Goal: Find contact information: Obtain details needed to contact an individual or organization

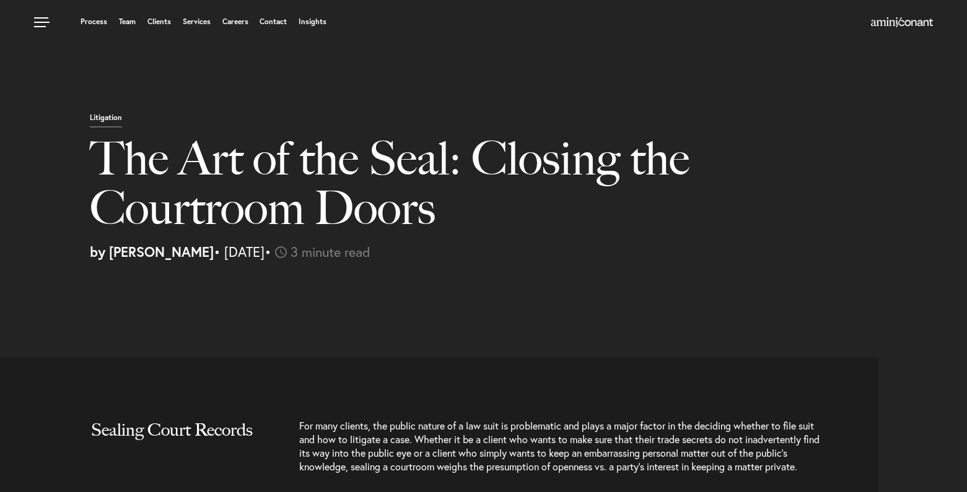
select select "US"
select select "Austin"
select select "Business and Civil Litigation"
click at [194, 21] on link "Services" at bounding box center [197, 21] width 28 height 7
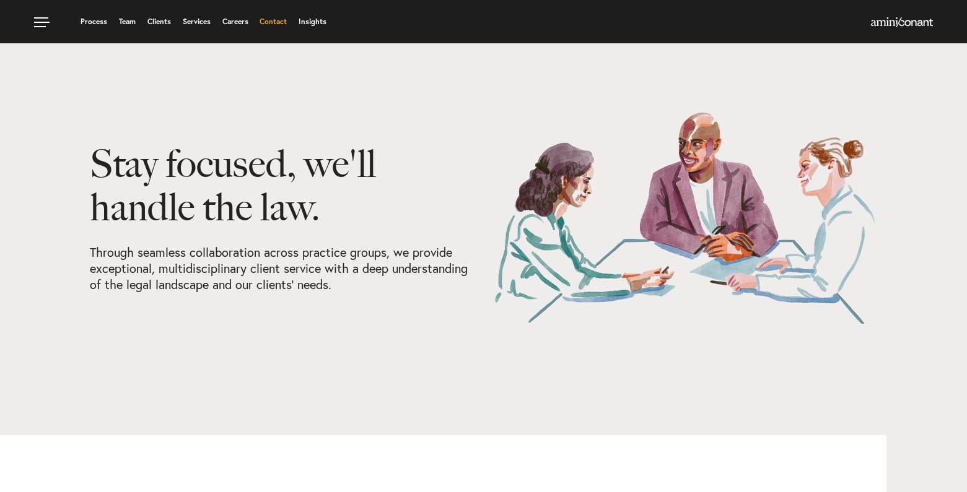
click at [266, 23] on link "Contact" at bounding box center [272, 21] width 27 height 7
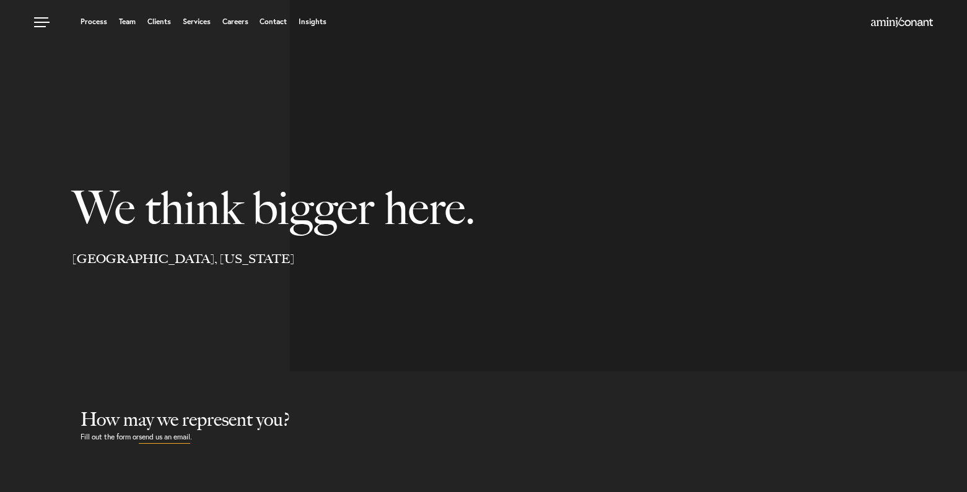
select select "Austin"
select select "Business and Civil Litigation"
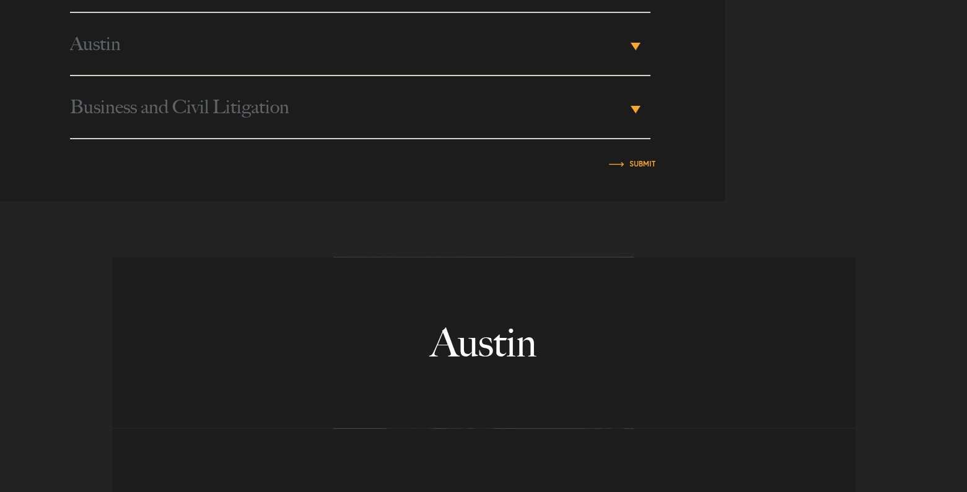
scroll to position [681, 0]
click at [460, 116] on span "Business and Civil Litigation" at bounding box center [348, 105] width 557 height 62
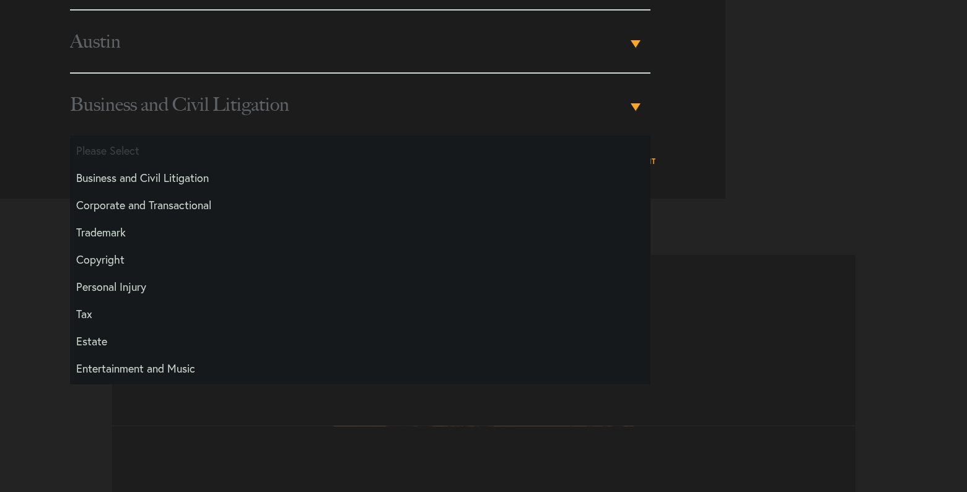
click at [772, 200] on section "[STREET_ADDRESS] [STREET_ADDRESS] [GEOGRAPHIC_DATA][PERSON_NAME] [STREET_ADDRES…" at bounding box center [483, 498] width 967 height 598
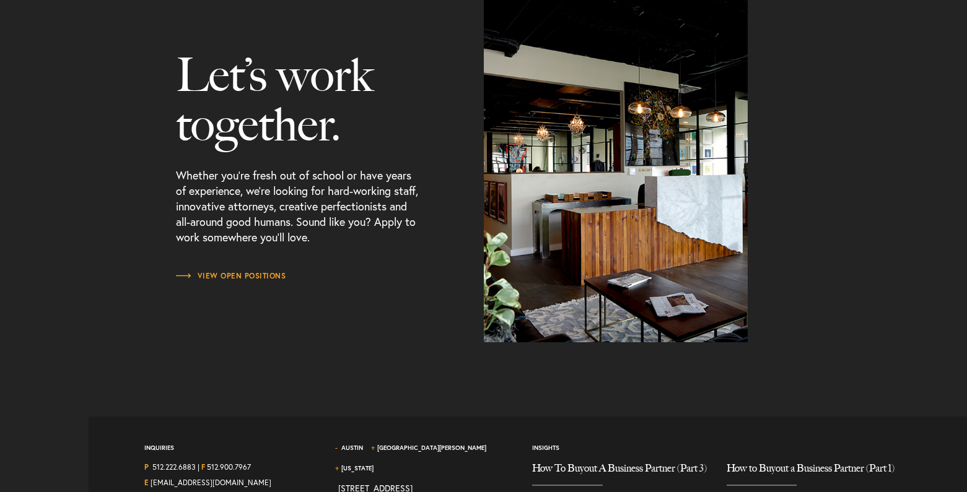
scroll to position [1548, 0]
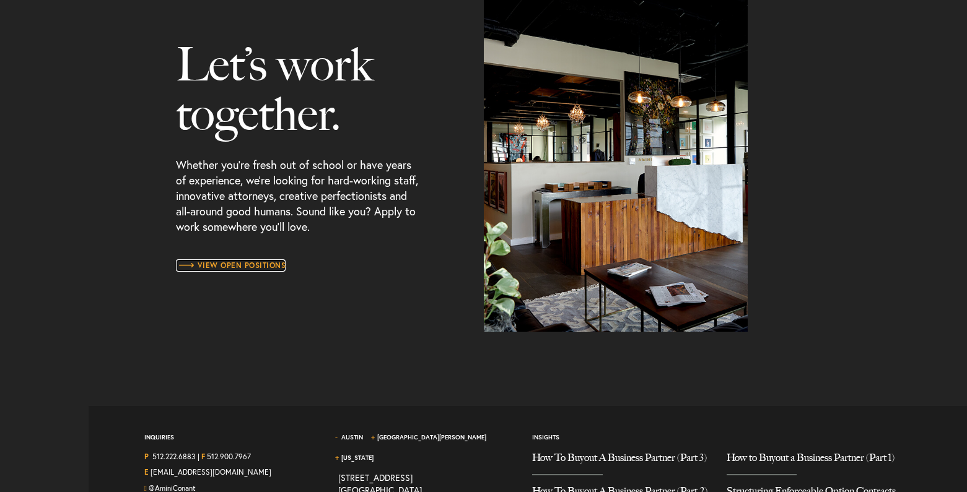
click at [279, 267] on span "View Open Positions" at bounding box center [231, 265] width 110 height 7
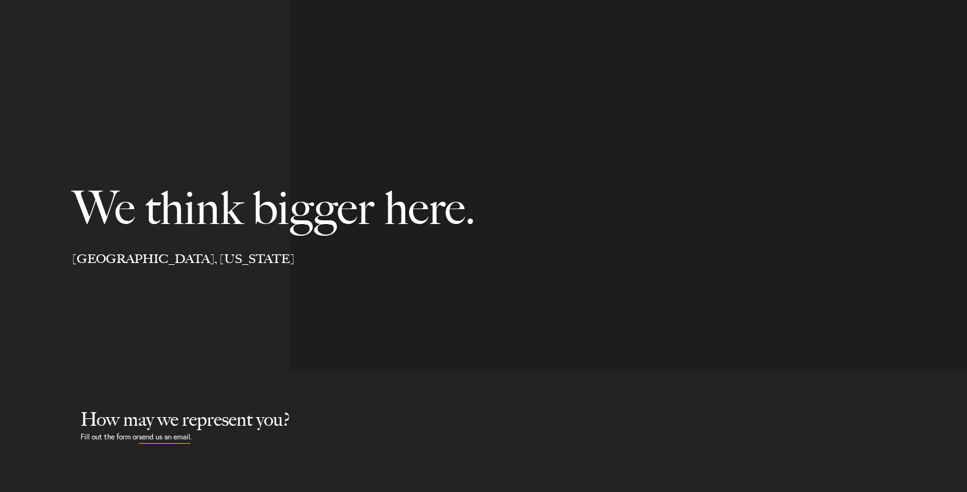
select select "Austin"
select select "Business and Civil Litigation"
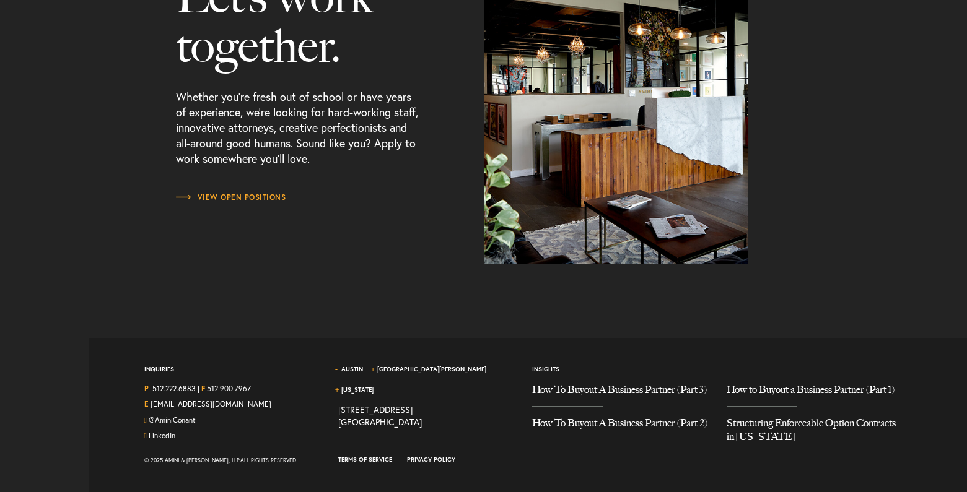
scroll to position [1631, 0]
click at [167, 431] on link "LinkedIn" at bounding box center [162, 435] width 27 height 9
